Goal: Information Seeking & Learning: Learn about a topic

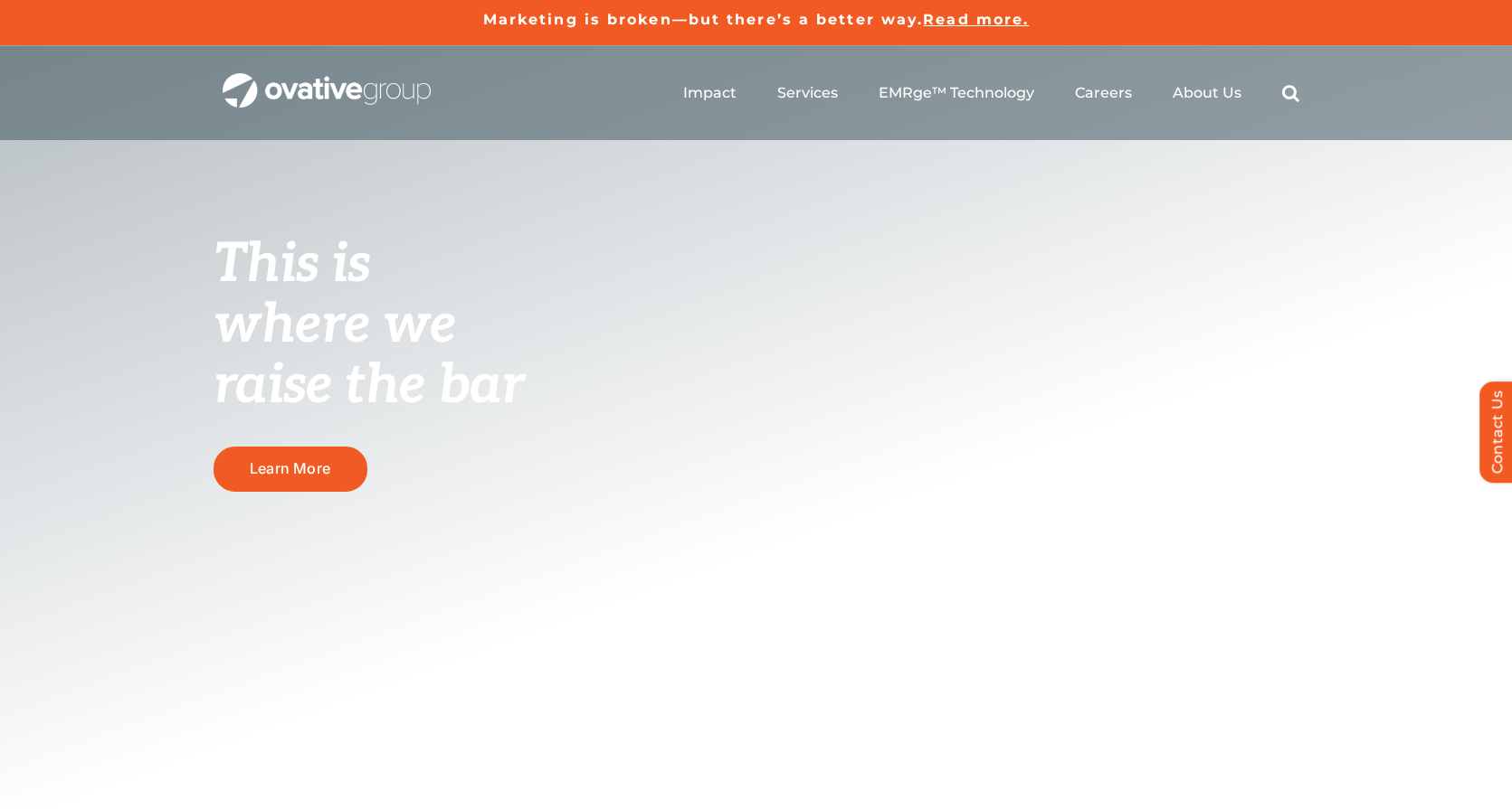
click at [810, 106] on ul "Impact Expert Insights Case Studies Awards & Press Services Media Measurement C…" at bounding box center [991, 92] width 616 height 58
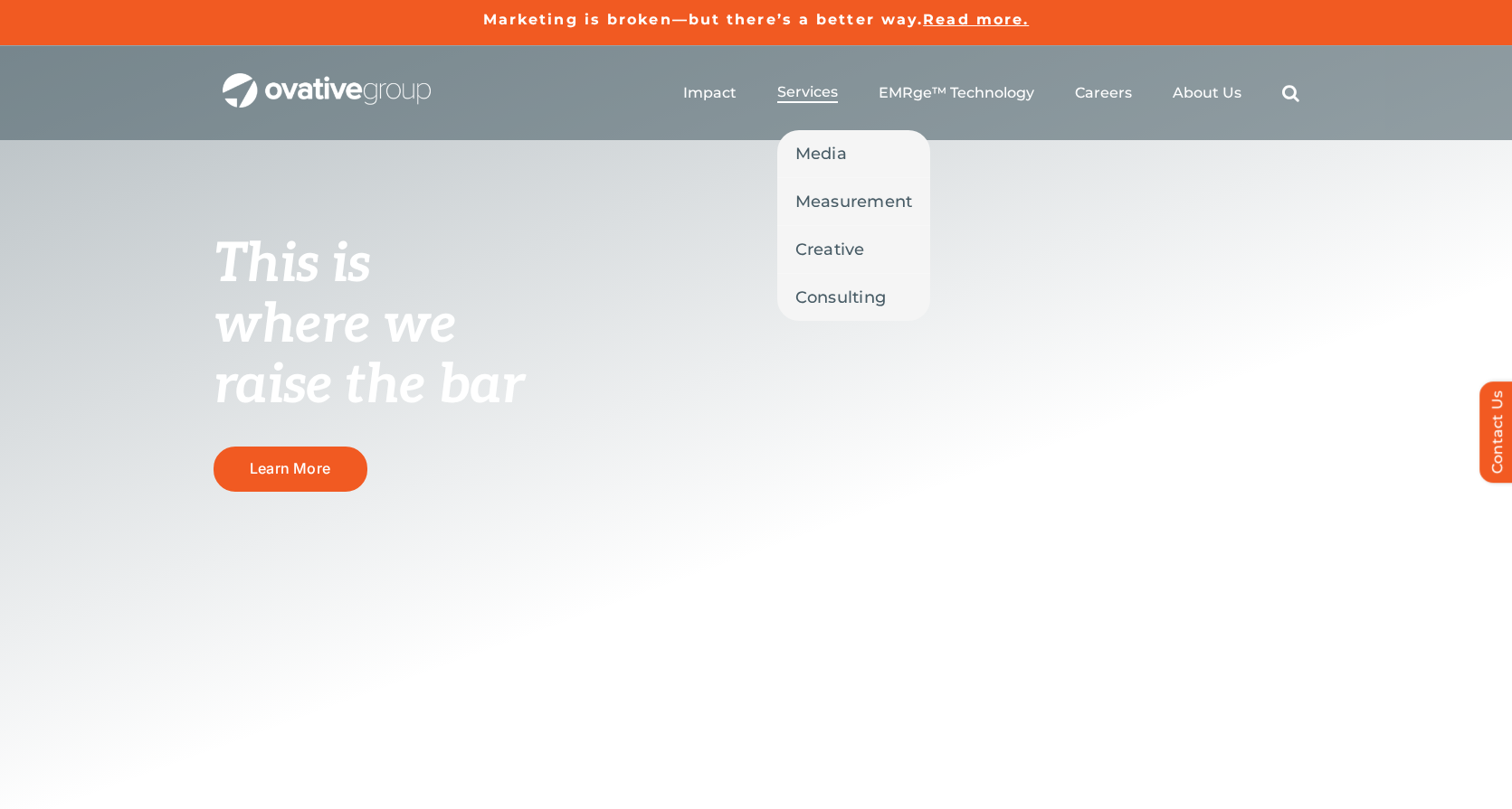
click at [811, 101] on link "Services" at bounding box center [807, 92] width 61 height 20
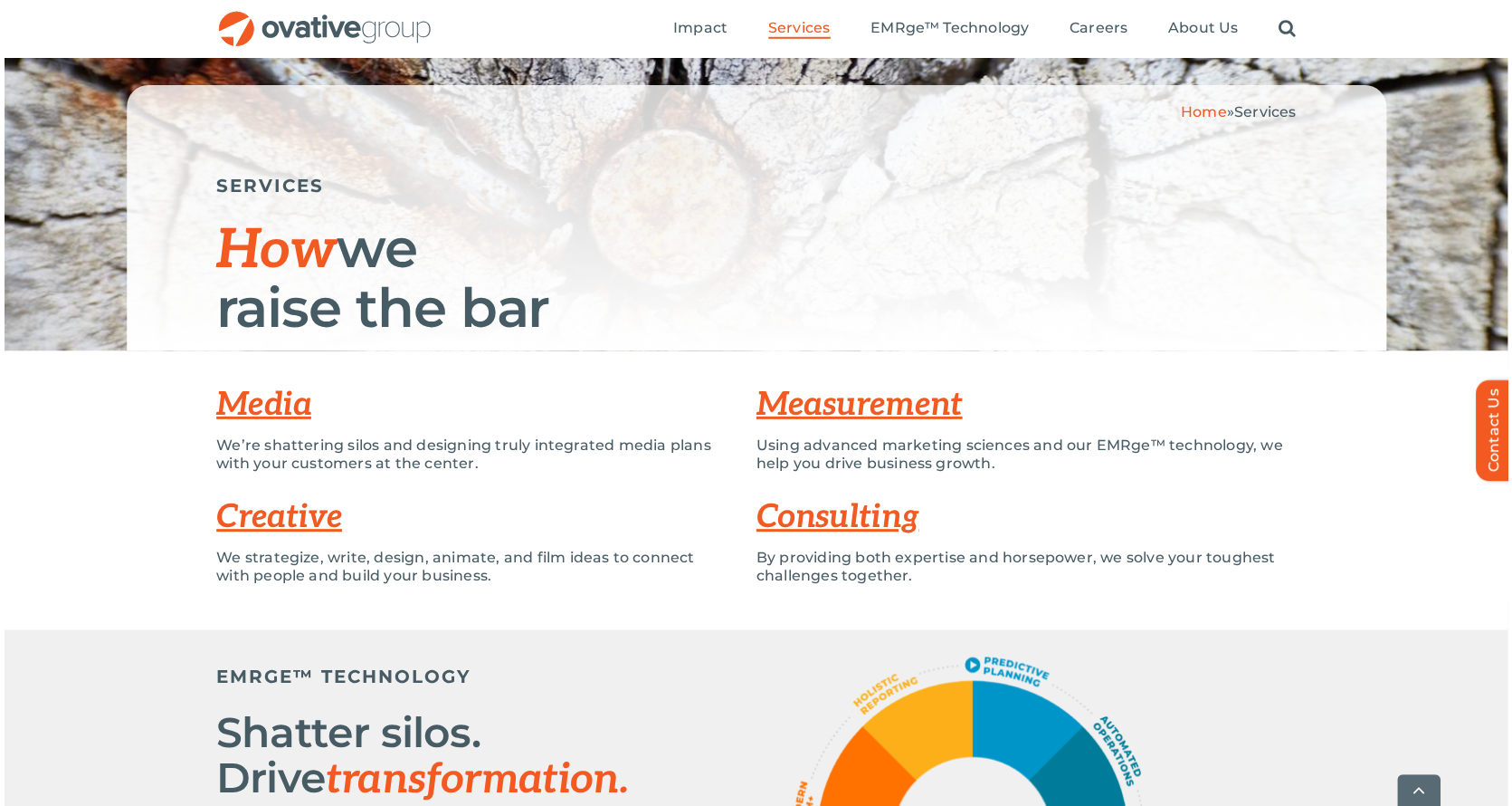
scroll to position [217, 0]
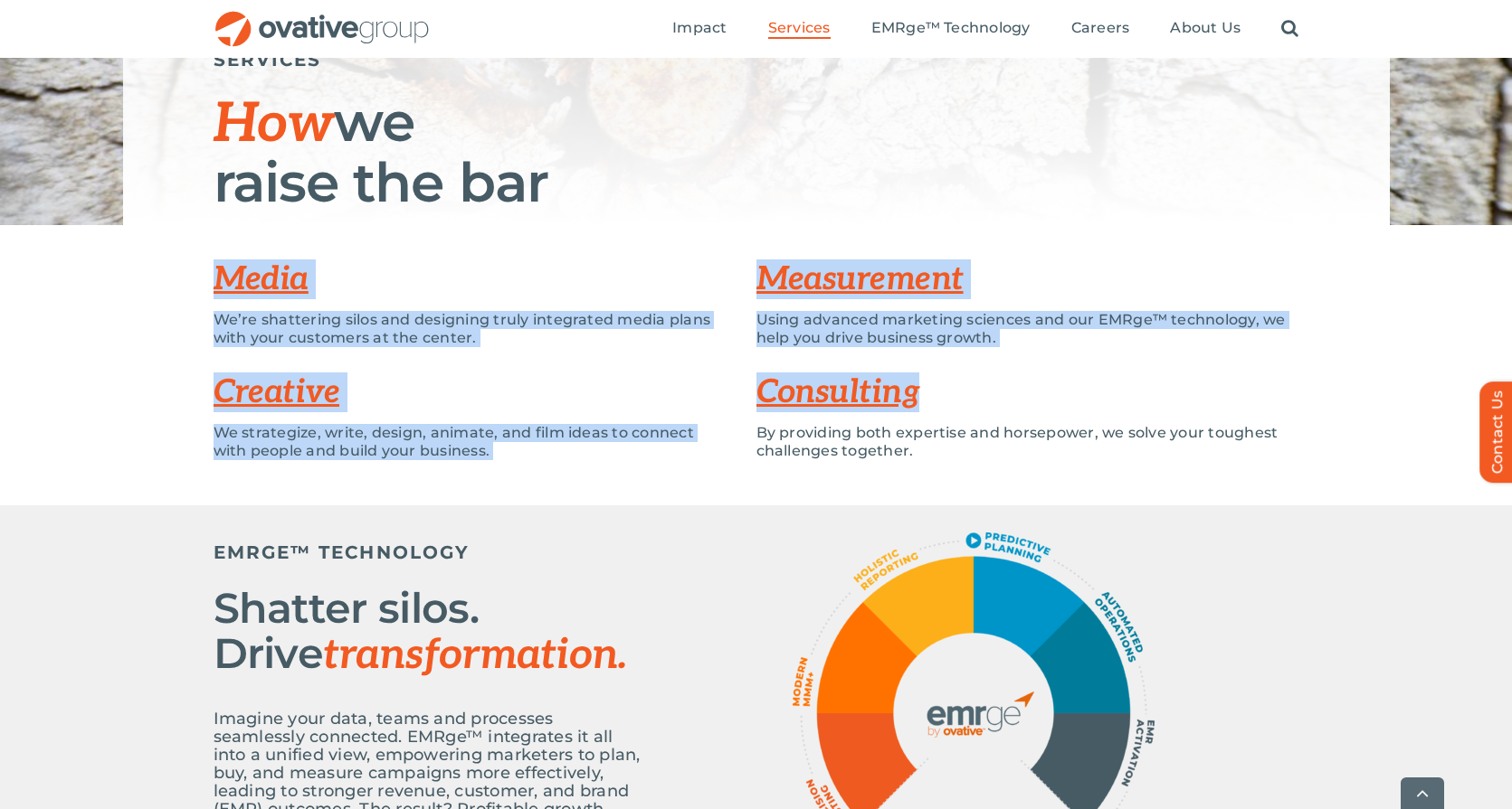
drag, startPoint x: 191, startPoint y: 275, endPoint x: 1016, endPoint y: 382, distance: 831.9
click at [1016, 382] on div "Media We’re shattering silos and designing truly integrated media plans with yo…" at bounding box center [756, 365] width 1512 height 280
copy div "Media We’re shattering silos and designing truly integrated media plans with yo…"
